Goal: Transaction & Acquisition: Purchase product/service

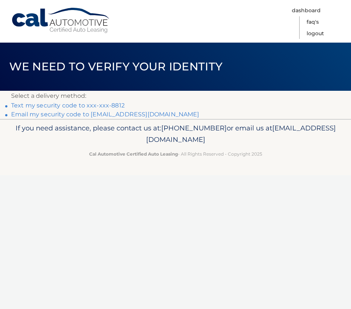
click at [112, 103] on link "Text my security code to xxx-xxx-8812" at bounding box center [68, 105] width 114 height 7
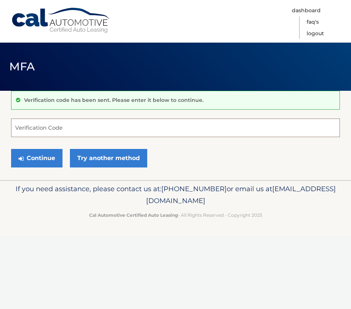
click at [22, 125] on input "Verification Code" at bounding box center [175, 127] width 329 height 19
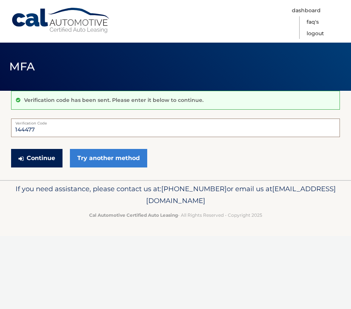
type input "144477"
click at [28, 157] on button "Continue" at bounding box center [36, 158] width 51 height 19
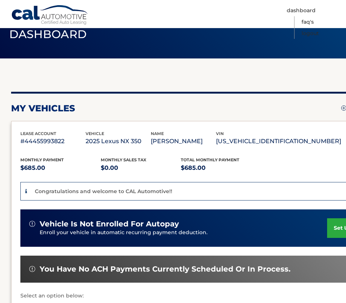
scroll to position [85, 0]
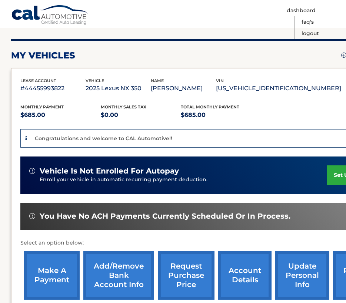
click at [49, 276] on link "make a payment" at bounding box center [52, 275] width 56 height 48
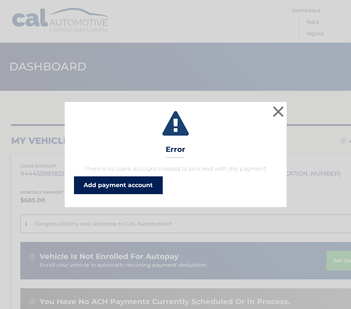
click at [96, 182] on link "Add payment account" at bounding box center [118, 185] width 89 height 18
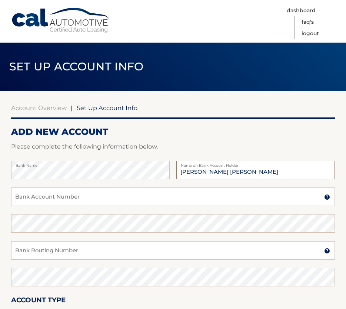
type input "Lee Ferguson Gruzen"
click at [28, 197] on input "Bank Account Number" at bounding box center [172, 196] width 323 height 19
type input "305386705"
click at [19, 249] on input "Bank Routing Number" at bounding box center [172, 250] width 323 height 19
type input "021000021"
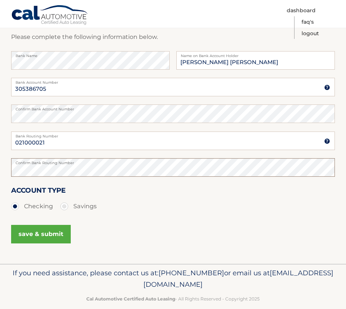
scroll to position [121, 0]
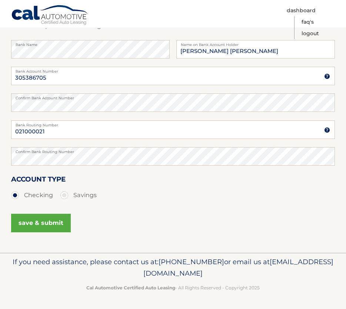
click at [36, 224] on button "save & submit" at bounding box center [41, 223] width 60 height 19
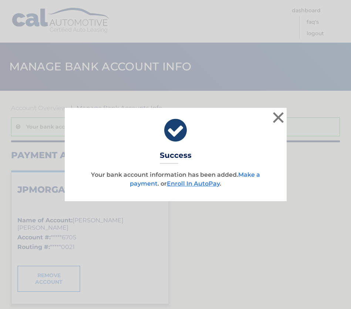
click at [141, 181] on link "Make a payment" at bounding box center [195, 179] width 130 height 16
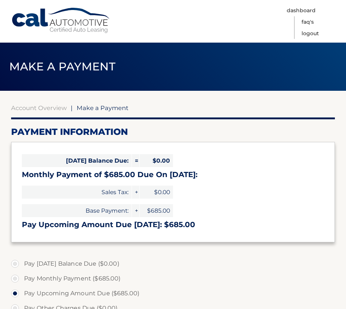
select select "ZDJjZjg4N2QtOTFmYy00NGI1LWE0MTUtOTdiODUxOWZmYTgy"
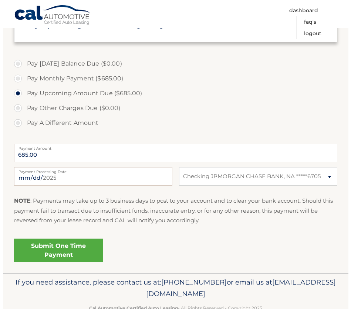
scroll to position [220, 0]
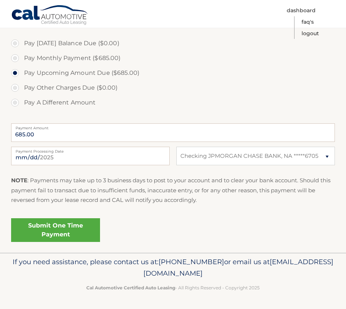
click at [61, 232] on link "Submit One Time Payment" at bounding box center [55, 230] width 89 height 24
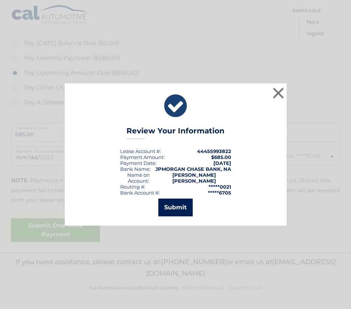
click at [174, 204] on button "Submit" at bounding box center [175, 207] width 34 height 18
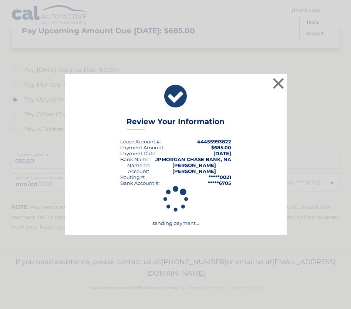
scroll to position [194, 0]
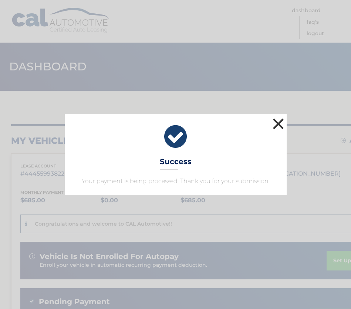
click at [279, 122] on button "×" at bounding box center [278, 123] width 15 height 15
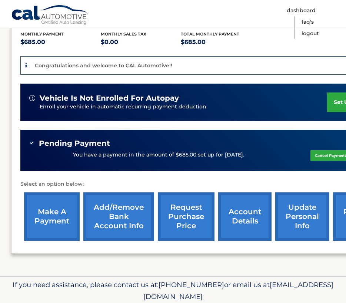
scroll to position [187, 0]
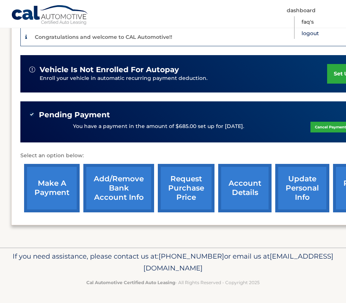
click at [306, 34] on link "Logout" at bounding box center [309, 33] width 17 height 11
